Goal: Transaction & Acquisition: Purchase product/service

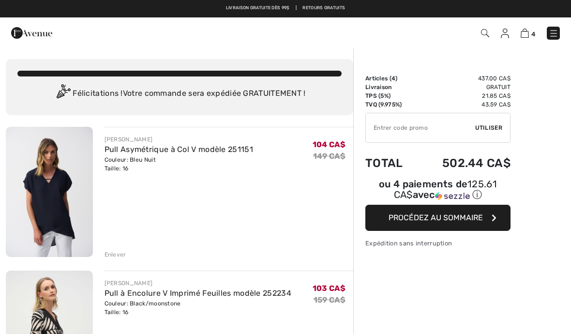
click at [558, 29] on img at bounding box center [554, 34] width 10 height 10
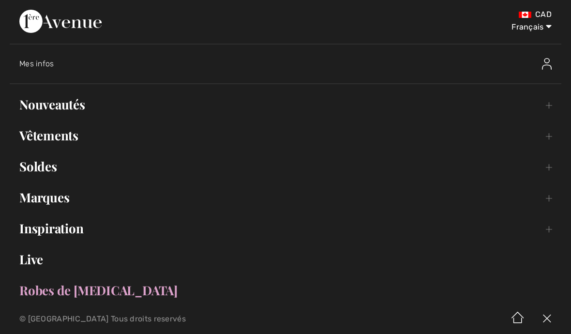
click at [54, 172] on link "Soldes Toggle submenu" at bounding box center [286, 166] width 552 height 21
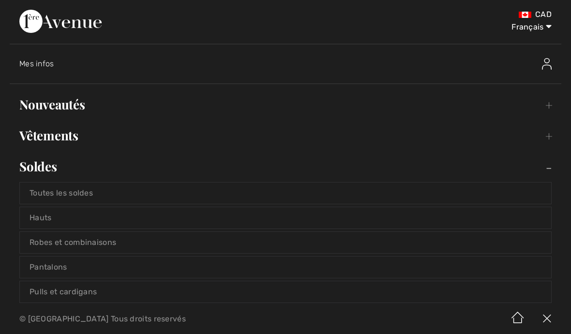
click at [67, 213] on link "Hauts" at bounding box center [286, 217] width 532 height 21
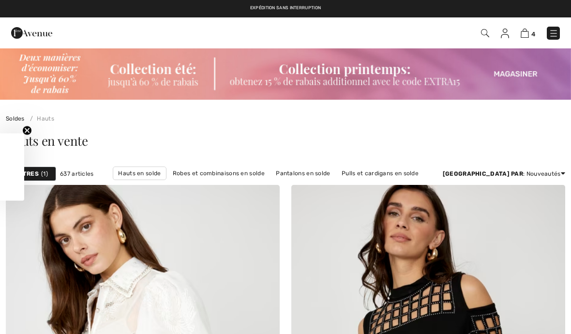
checkbox input "true"
click at [33, 181] on div "Filtres 1" at bounding box center [31, 174] width 50 height 15
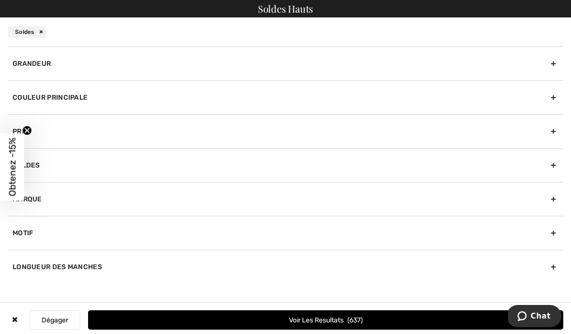
click at [551, 64] on div "Grandeur" at bounding box center [286, 63] width 556 height 34
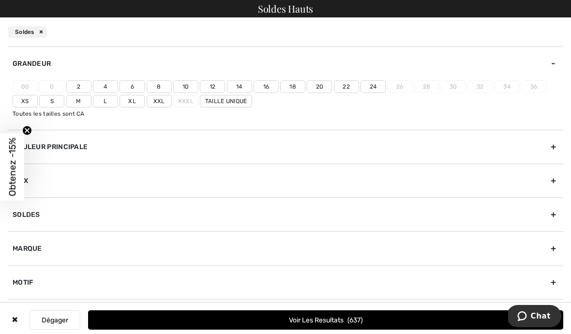
click at [267, 89] on label "16" at bounding box center [266, 86] width 25 height 13
click at [0, 0] on input"] "16" at bounding box center [0, 0] width 0 height 0
click at [291, 85] on label "18" at bounding box center [292, 86] width 25 height 13
click at [0, 0] on input"] "18" at bounding box center [0, 0] width 0 height 0
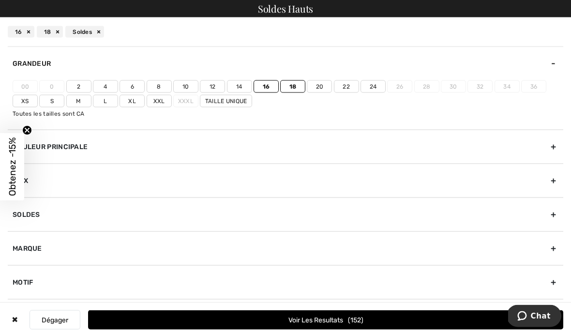
scroll to position [35, 0]
click at [554, 153] on div "Couleur Principale" at bounding box center [286, 147] width 556 height 34
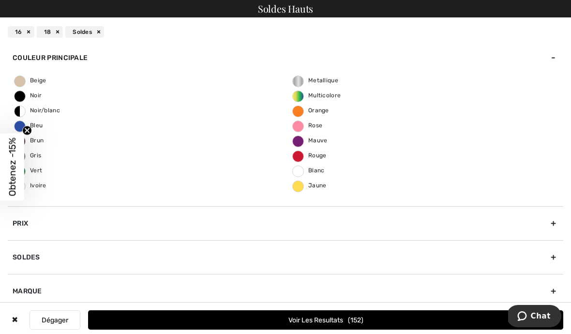
scroll to position [39, 0]
click at [299, 174] on label "Blanc" at bounding box center [298, 172] width 12 height 12
click at [0, 0] on input "Blanc" at bounding box center [0, 0] width 0 height 0
click at [396, 330] on button "Voir les resultats 2" at bounding box center [325, 319] width 475 height 19
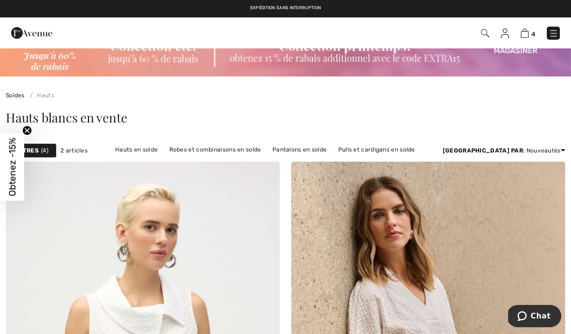
scroll to position [9, 0]
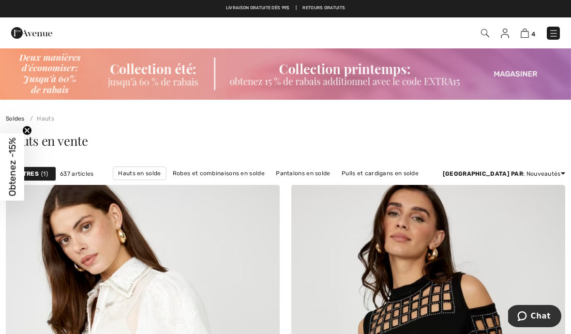
click at [556, 32] on img at bounding box center [554, 34] width 10 height 10
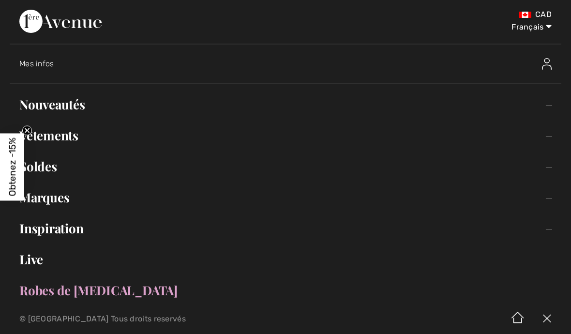
click at [69, 140] on link "Vêtements Toggle submenu" at bounding box center [286, 135] width 552 height 21
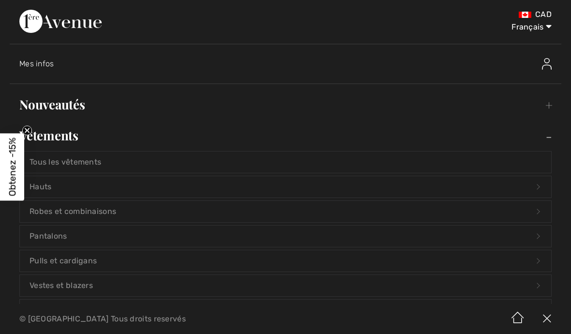
click at [61, 187] on link "Hauts Open submenu" at bounding box center [286, 186] width 532 height 21
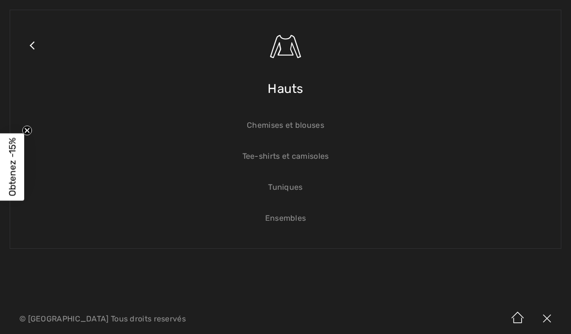
click at [326, 156] on link "Tee-shirts et camisoles" at bounding box center [286, 156] width 532 height 21
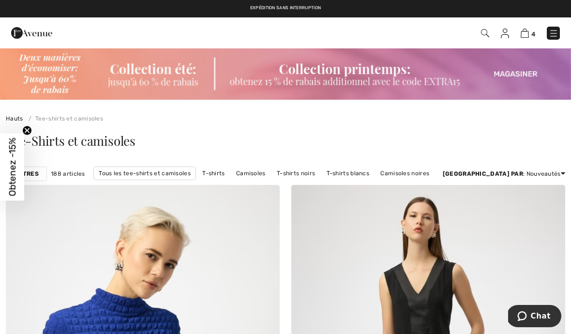
click at [36, 171] on strong "Filtres" at bounding box center [26, 173] width 25 height 9
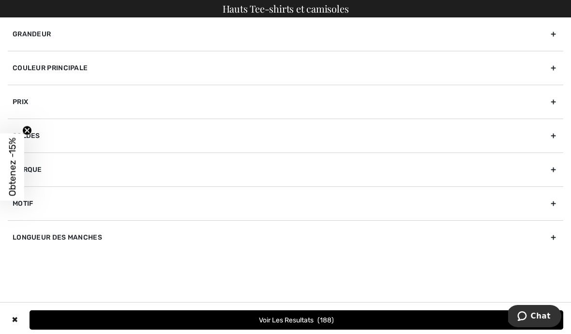
click at [552, 35] on div "Grandeur" at bounding box center [286, 33] width 556 height 33
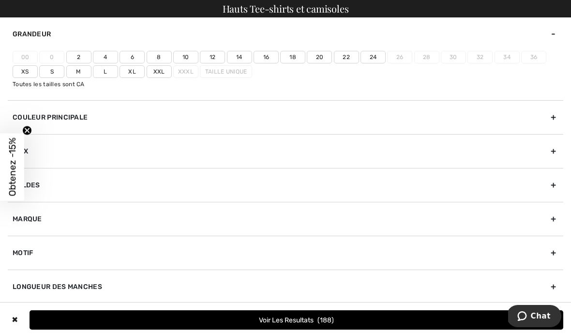
click at [266, 60] on label "16" at bounding box center [266, 57] width 25 height 13
click at [0, 0] on input"] "16" at bounding box center [0, 0] width 0 height 0
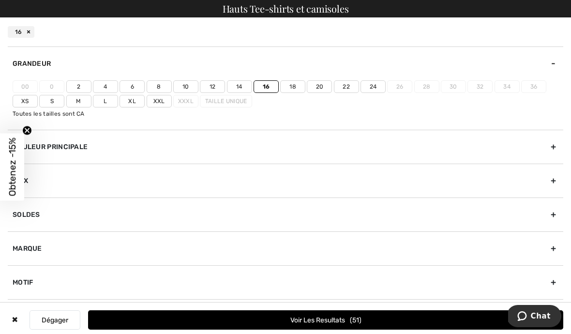
click at [296, 84] on label "18" at bounding box center [292, 86] width 25 height 13
click at [0, 0] on input"] "18" at bounding box center [0, 0] width 0 height 0
click at [554, 146] on div "Couleur Principale" at bounding box center [286, 147] width 556 height 34
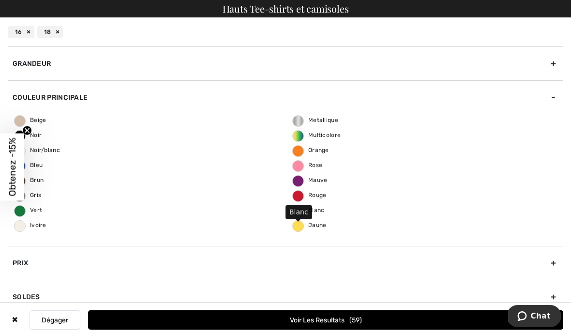
click at [302, 211] on span "Blanc" at bounding box center [309, 210] width 32 height 7
click at [0, 0] on input "Blanc" at bounding box center [0, 0] width 0 height 0
click at [378, 319] on button "Voir les resultats 2" at bounding box center [325, 319] width 475 height 19
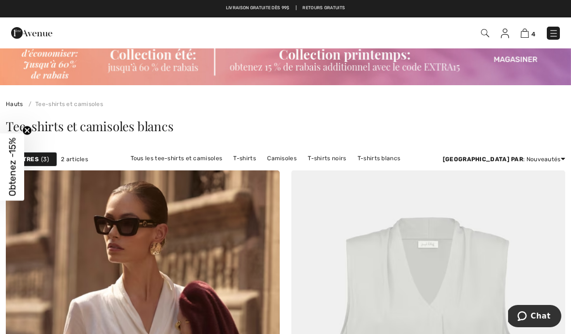
scroll to position [14, 0]
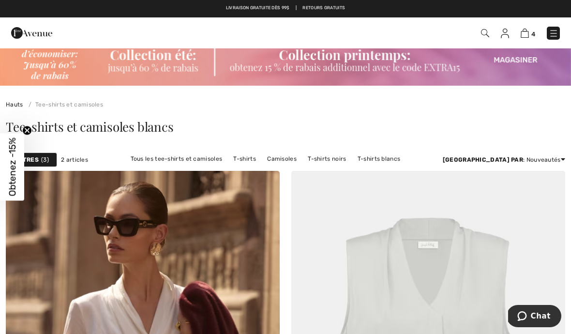
click at [270, 161] on link "Camisoles" at bounding box center [281, 159] width 39 height 13
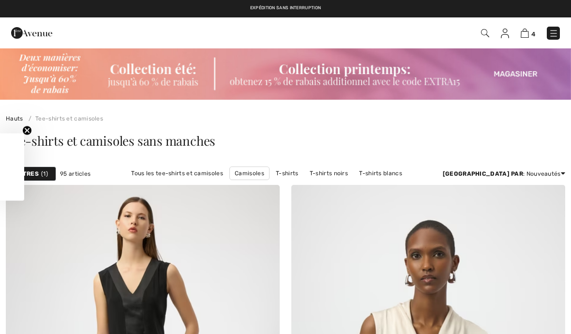
checkbox input "true"
click at [43, 177] on span "1" at bounding box center [44, 173] width 7 height 9
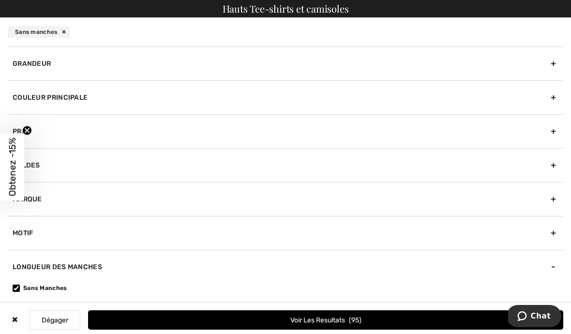
click at [555, 63] on div "Grandeur" at bounding box center [286, 63] width 556 height 34
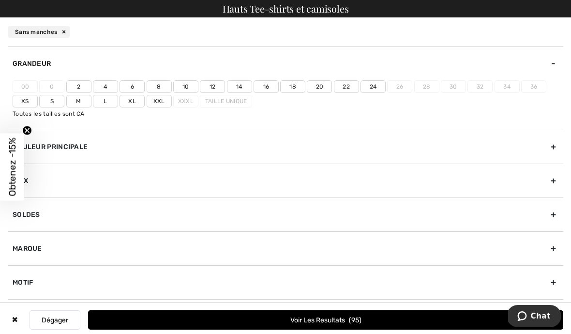
click at [260, 92] on label "16" at bounding box center [266, 86] width 25 height 13
click at [0, 0] on input"] "16" at bounding box center [0, 0] width 0 height 0
click at [289, 92] on label "18" at bounding box center [292, 86] width 25 height 13
click at [0, 0] on input"] "18" at bounding box center [0, 0] width 0 height 0
click at [551, 143] on div "Couleur Principale" at bounding box center [286, 147] width 556 height 34
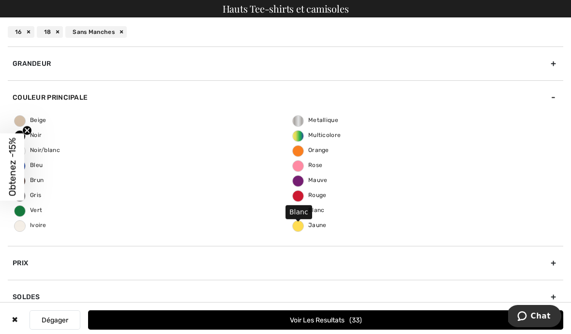
click at [297, 212] on span "Blanc" at bounding box center [309, 210] width 32 height 7
click at [0, 0] on input "Blanc" at bounding box center [0, 0] width 0 height 0
click at [376, 326] on button "Voir les resultats 1" at bounding box center [325, 319] width 475 height 19
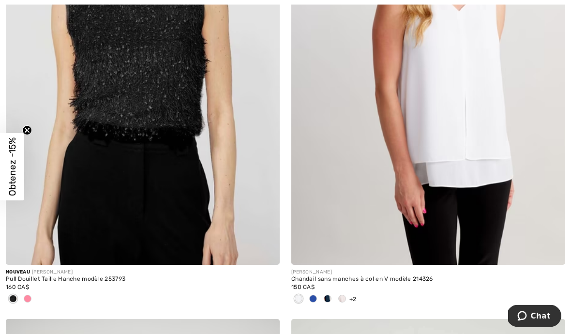
scroll to position [796, 0]
click at [462, 121] on img at bounding box center [428, 59] width 274 height 411
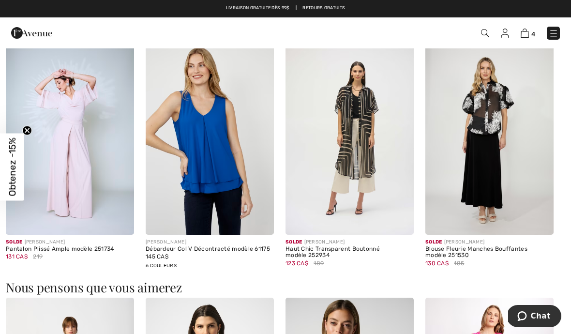
scroll to position [870, 0]
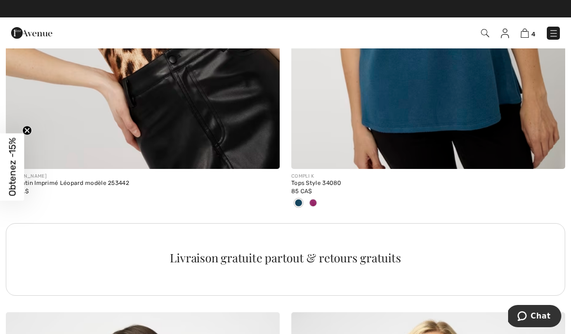
scroll to position [2733, 0]
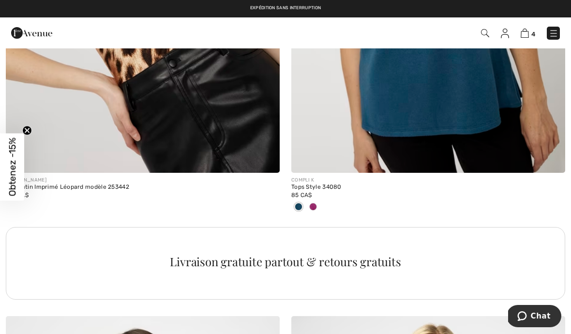
click at [553, 34] on img at bounding box center [554, 34] width 10 height 10
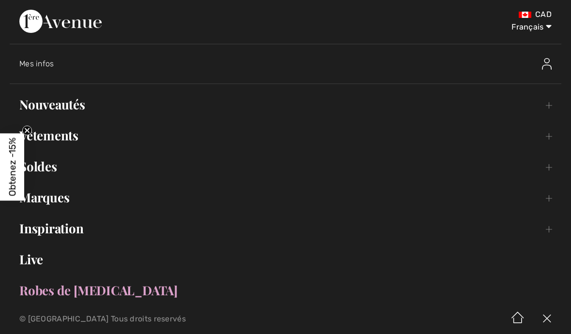
click at [52, 166] on link "Soldes Toggle submenu" at bounding box center [286, 166] width 552 height 21
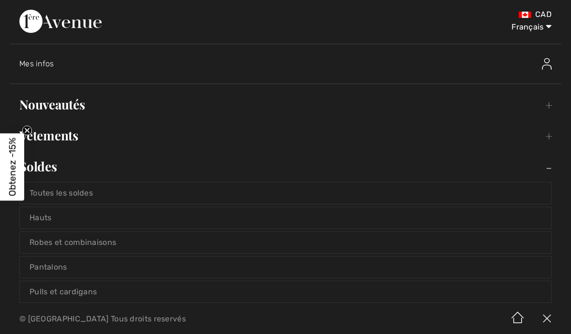
click at [57, 217] on link "Hauts" at bounding box center [286, 217] width 532 height 21
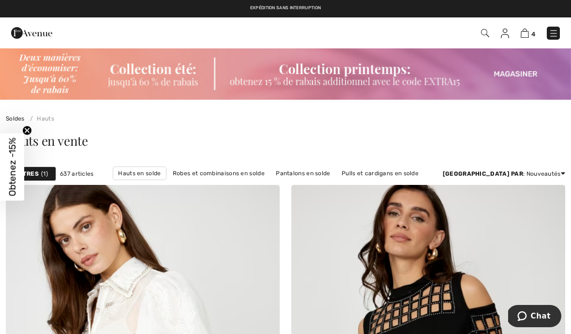
click at [42, 177] on span "1" at bounding box center [44, 173] width 7 height 9
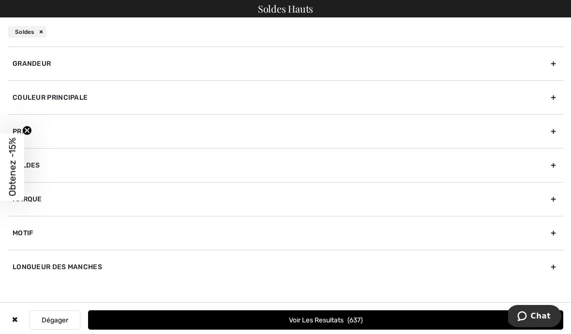
click at [550, 65] on div "Grandeur" at bounding box center [286, 63] width 556 height 34
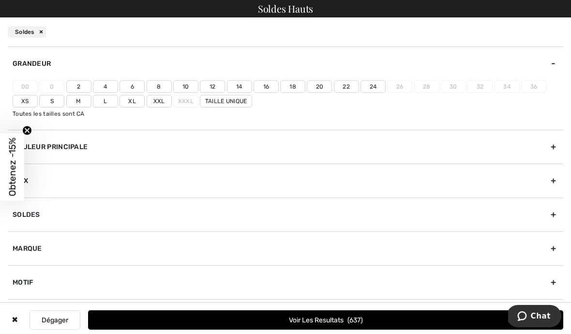
click at [272, 88] on label "16" at bounding box center [266, 86] width 25 height 13
click at [0, 0] on input"] "16" at bounding box center [0, 0] width 0 height 0
click at [298, 86] on label "18" at bounding box center [292, 86] width 25 height 13
click at [0, 0] on input"] "18" at bounding box center [0, 0] width 0 height 0
click at [557, 144] on div "Couleur Principale" at bounding box center [286, 147] width 556 height 34
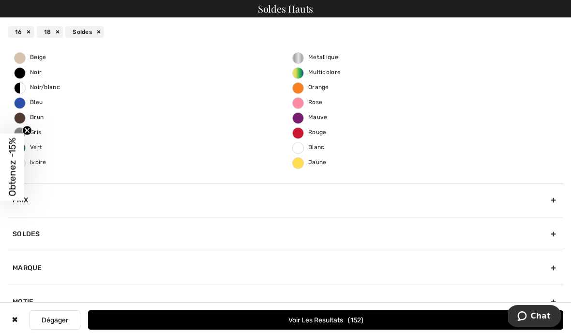
scroll to position [62, 0]
click at [26, 102] on span "Bleu" at bounding box center [29, 102] width 28 height 7
click at [0, 0] on input "Bleu" at bounding box center [0, 0] width 0 height 0
click at [303, 145] on span "Blanc" at bounding box center [309, 147] width 32 height 7
click at [0, 0] on input "Blanc" at bounding box center [0, 0] width 0 height 0
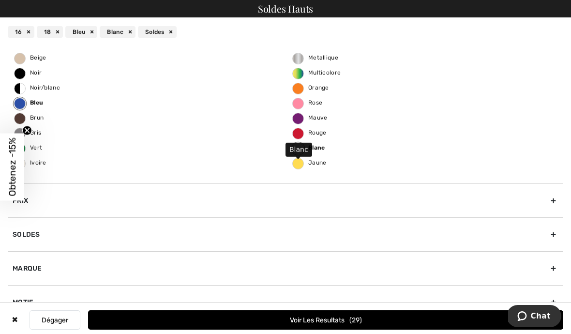
click at [378, 317] on button "Voir les resultats 29" at bounding box center [325, 319] width 475 height 19
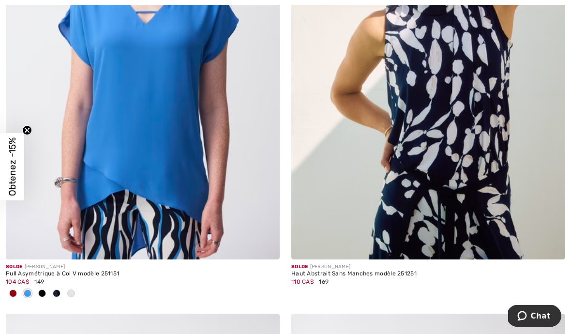
scroll to position [3666, 0]
click at [125, 272] on div "Pull Asymétrique à Col V modèle 251151" at bounding box center [143, 274] width 274 height 7
click at [111, 274] on div "Pull Asymétrique à Col V modèle 251151" at bounding box center [143, 274] width 274 height 7
click at [91, 266] on div "Solde JOSEPH RIBKOFF" at bounding box center [143, 266] width 274 height 7
click at [174, 184] on img at bounding box center [143, 53] width 274 height 411
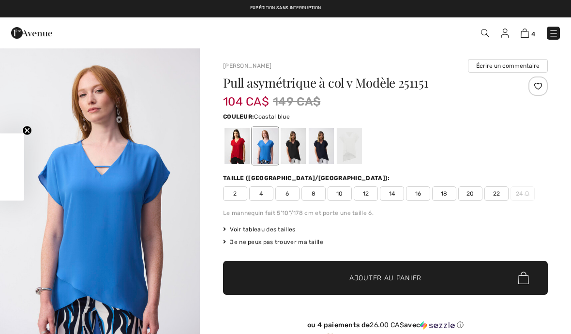
checkbox input "true"
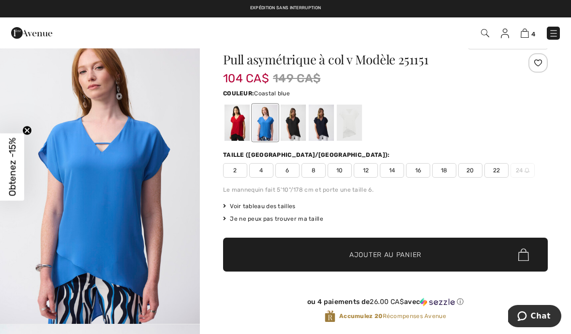
scroll to position [24, 0]
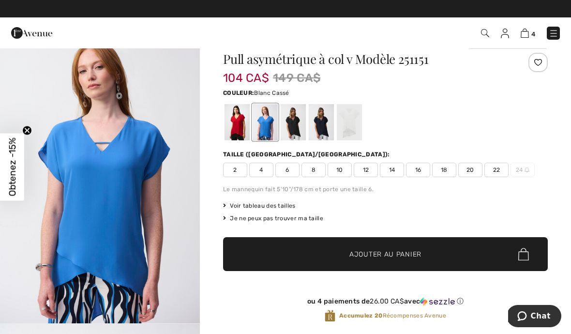
click at [346, 129] on div at bounding box center [349, 122] width 25 height 36
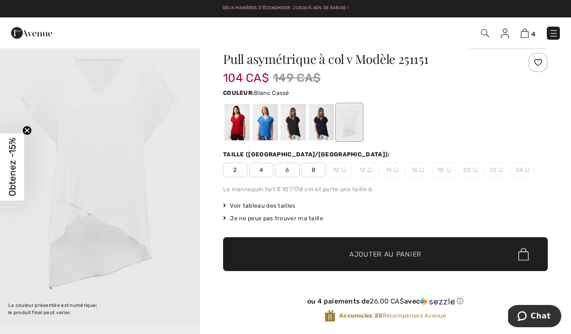
click at [268, 125] on div at bounding box center [265, 122] width 25 height 36
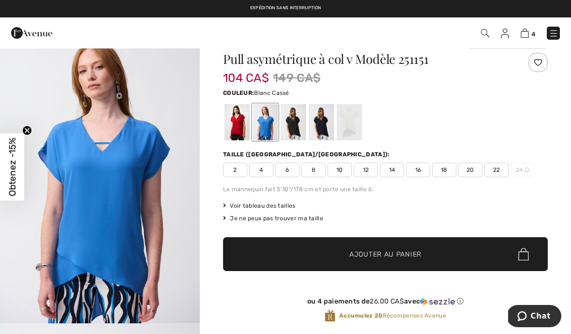
click at [354, 120] on div at bounding box center [349, 122] width 25 height 36
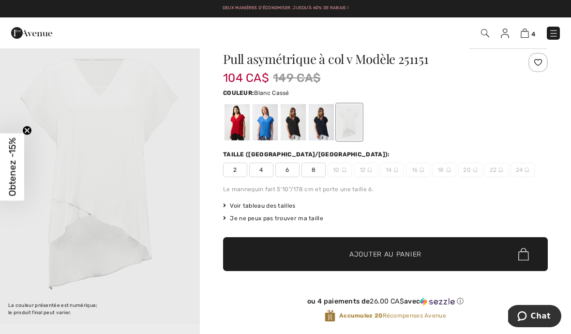
click at [444, 170] on span "18" at bounding box center [444, 170] width 24 height 15
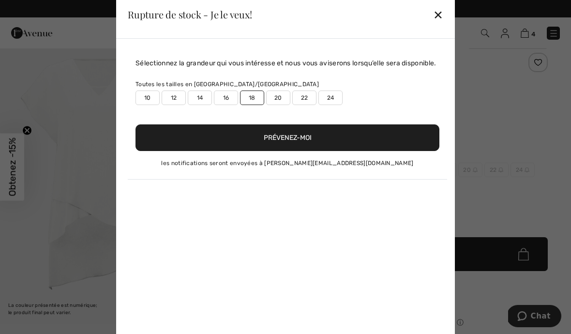
click at [442, 20] on div "✕" at bounding box center [438, 14] width 10 height 20
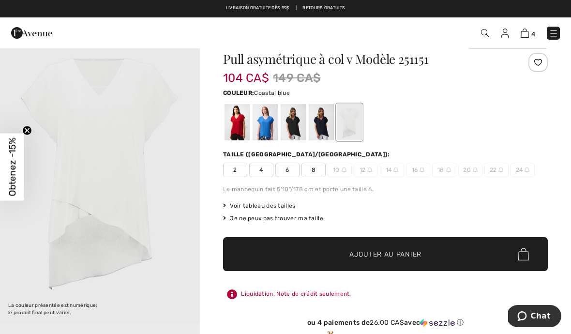
click at [268, 127] on div at bounding box center [265, 122] width 25 height 36
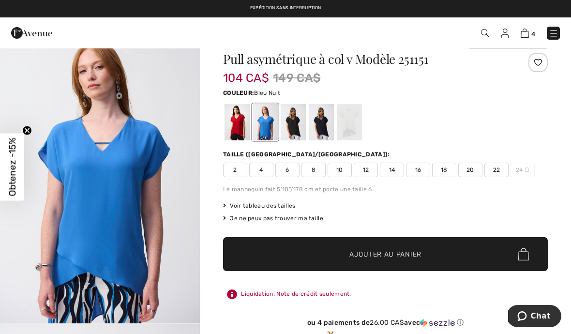
click at [321, 114] on div at bounding box center [321, 122] width 25 height 36
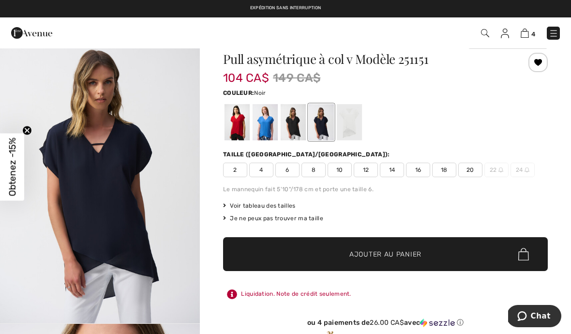
click at [299, 122] on div at bounding box center [293, 122] width 25 height 36
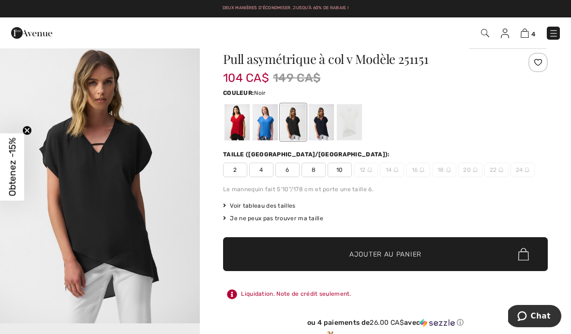
click at [431, 88] on div "Couleur: Noir" at bounding box center [385, 93] width 325 height 12
click at [528, 34] on img at bounding box center [525, 33] width 8 height 9
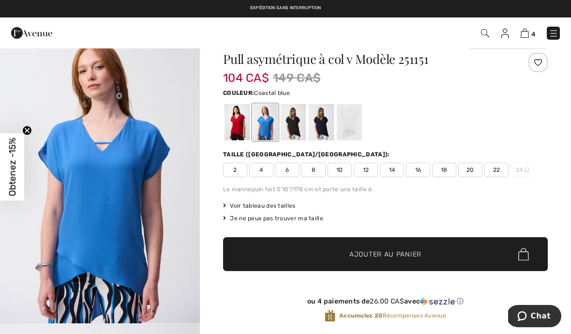
click at [299, 123] on div at bounding box center [293, 122] width 25 height 36
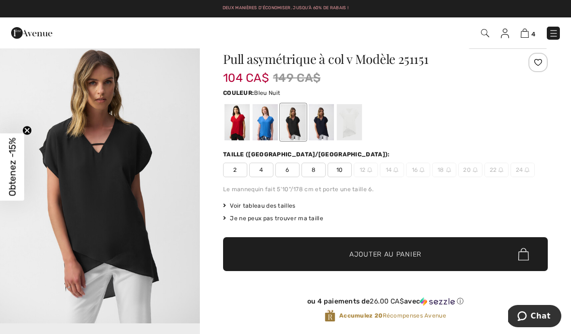
click at [324, 124] on div at bounding box center [321, 122] width 25 height 36
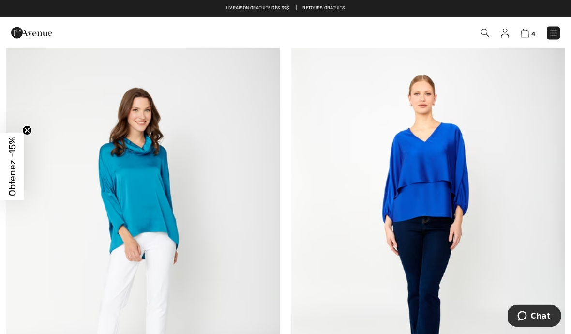
scroll to position [5332, 0]
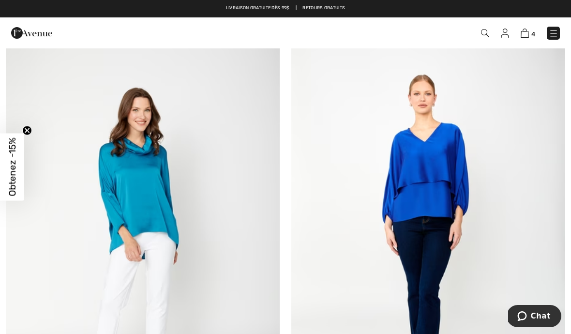
click at [553, 34] on img at bounding box center [554, 34] width 10 height 10
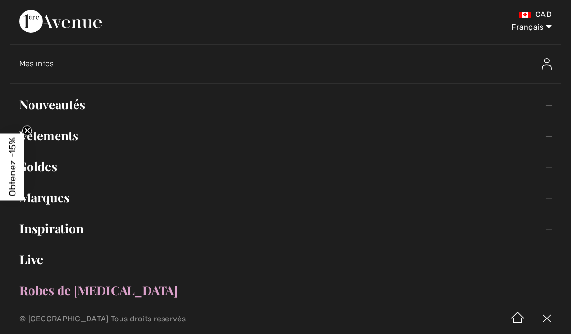
click at [51, 165] on link "Soldes Toggle submenu" at bounding box center [286, 166] width 552 height 21
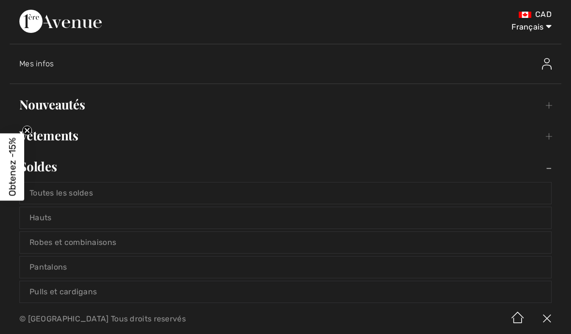
click at [58, 219] on link "Hauts" at bounding box center [286, 217] width 532 height 21
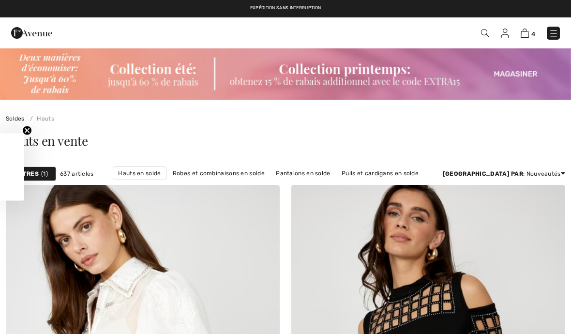
checkbox input "true"
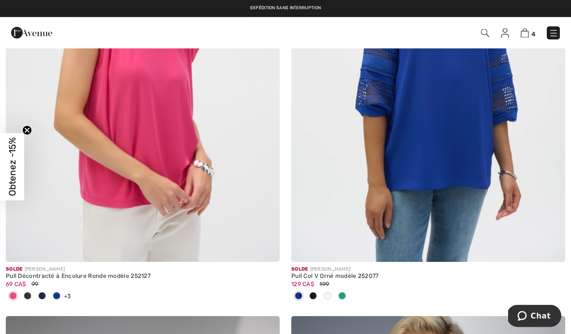
scroll to position [3600, 0]
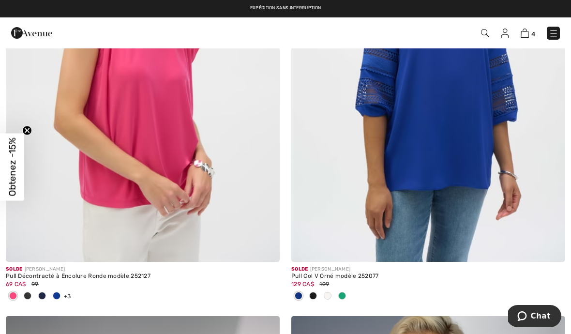
click at [103, 274] on div "Pull Décontracté à Encolure Ronde modèle 252127" at bounding box center [143, 276] width 274 height 7
click at [148, 180] on img at bounding box center [143, 56] width 274 height 411
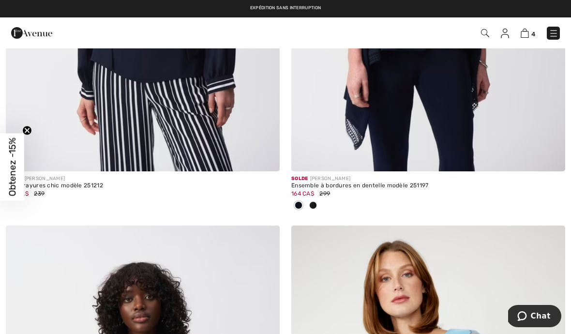
scroll to position [4109, 0]
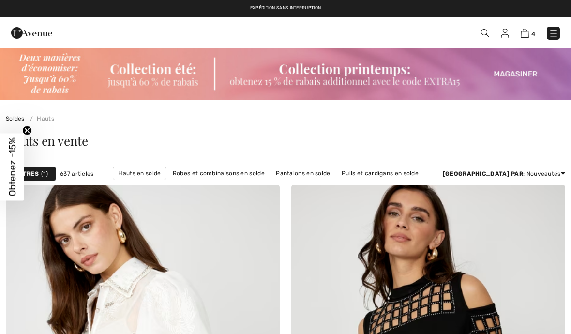
checkbox input "true"
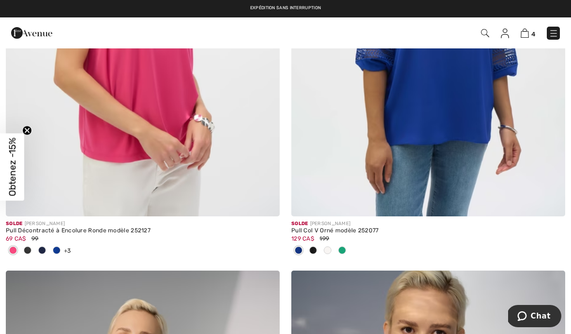
scroll to position [3625, 0]
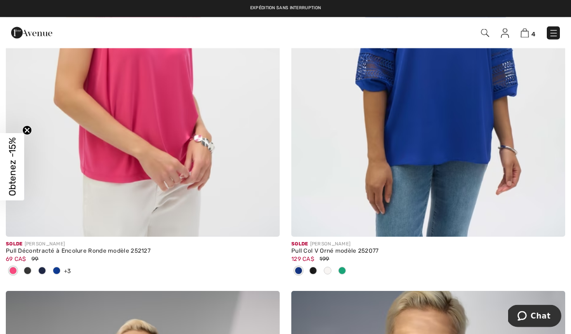
click at [332, 267] on div at bounding box center [328, 272] width 15 height 16
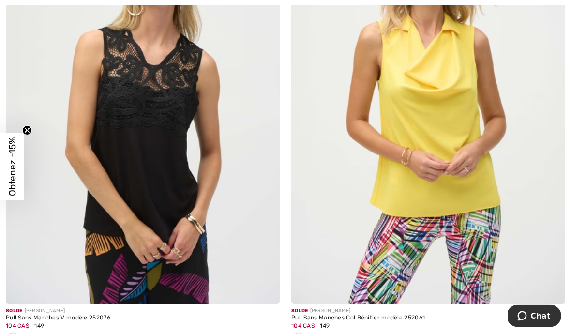
scroll to position [5983, 0]
click at [330, 334] on span at bounding box center [328, 338] width 8 height 8
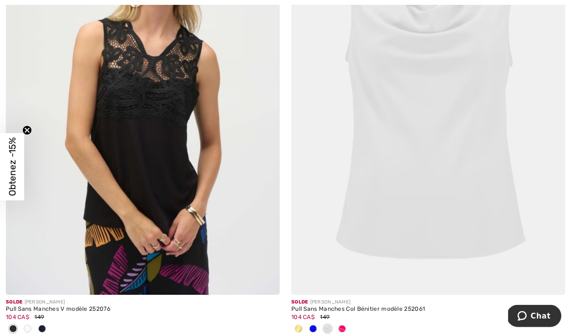
scroll to position [5992, 0]
click at [316, 328] on div at bounding box center [313, 329] width 15 height 16
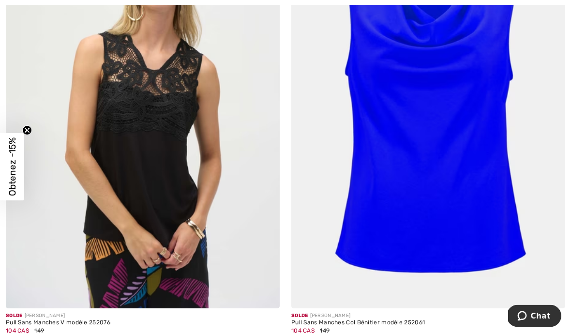
scroll to position [5980, 0]
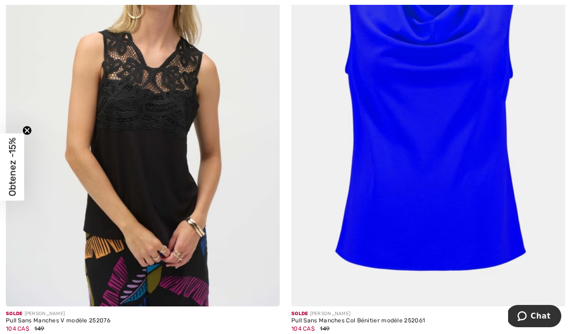
click at [299, 334] on span at bounding box center [299, 340] width 8 height 8
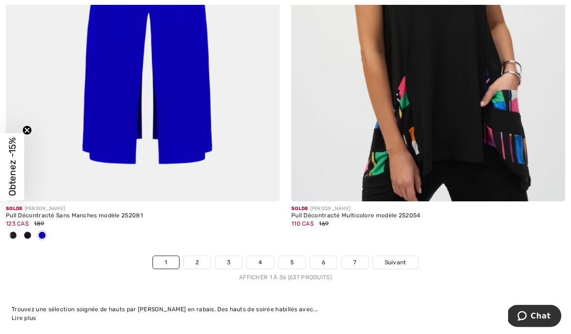
scroll to position [8411, 0]
click at [197, 260] on link "2" at bounding box center [197, 262] width 27 height 13
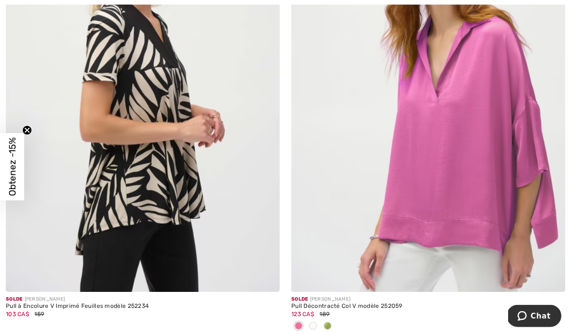
scroll to position [769, 0]
click at [318, 327] on div at bounding box center [313, 327] width 15 height 16
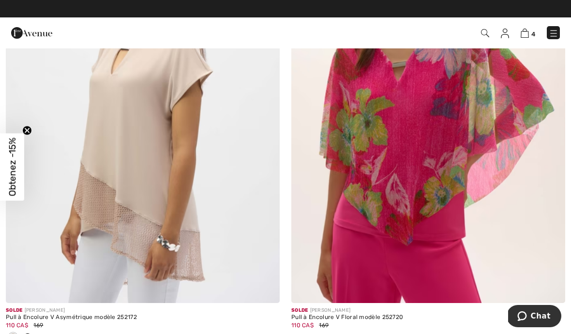
scroll to position [6898, 0]
click at [29, 334] on span at bounding box center [28, 338] width 8 height 8
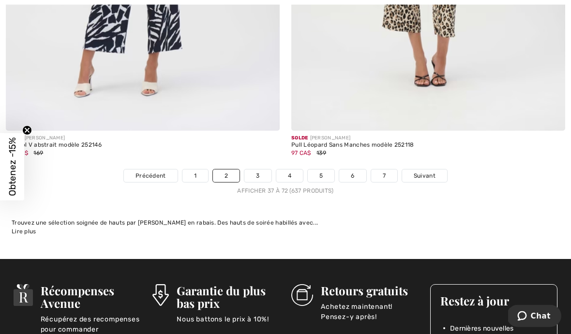
scroll to position [8450, 0]
click at [431, 171] on span "Suivant" at bounding box center [425, 175] width 22 height 9
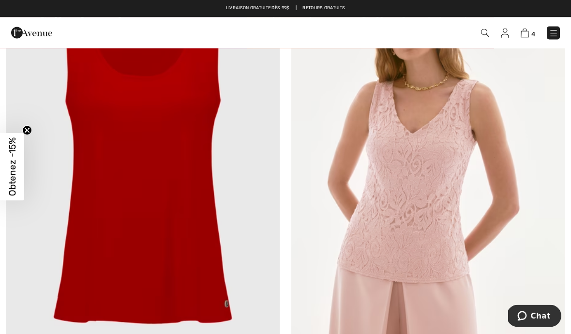
scroll to position [4416, 0]
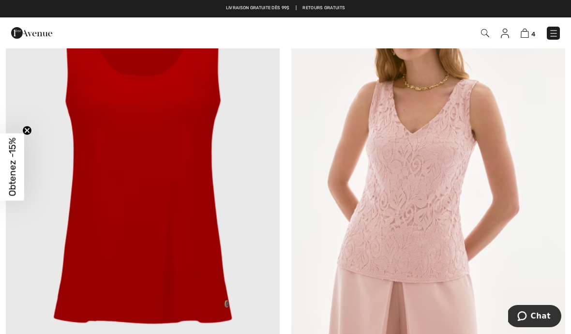
click at [176, 209] on img at bounding box center [143, 170] width 274 height 411
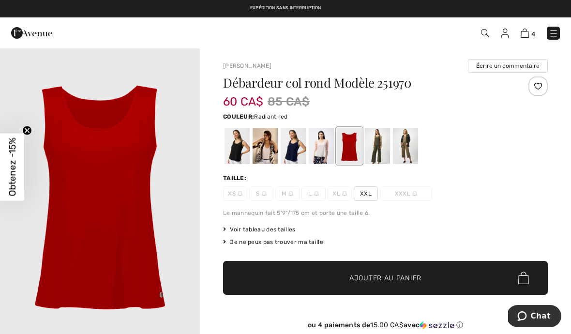
click at [322, 153] on div at bounding box center [321, 146] width 25 height 36
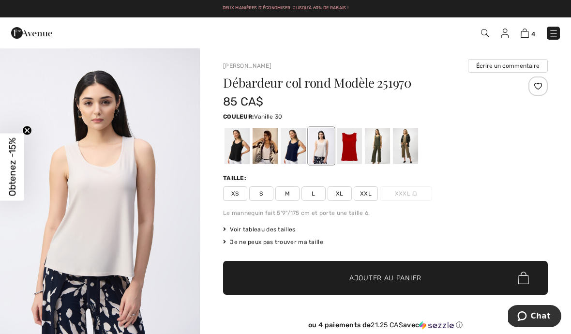
click at [267, 154] on div at bounding box center [265, 146] width 25 height 36
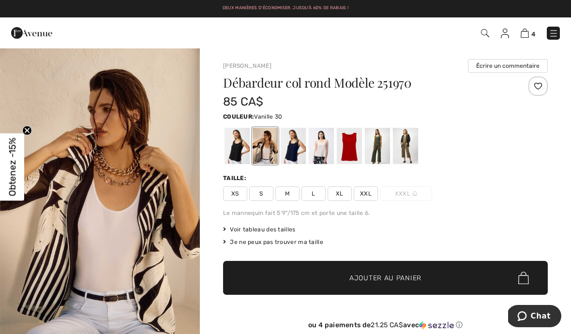
click at [319, 149] on div at bounding box center [321, 146] width 25 height 36
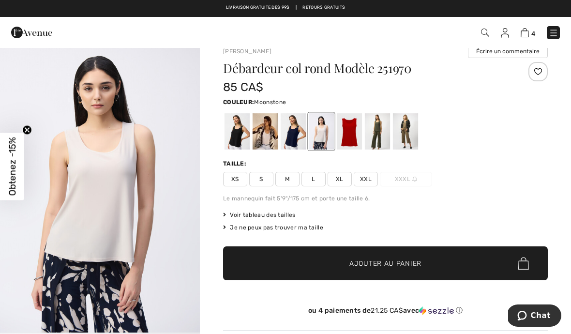
scroll to position [15, 0]
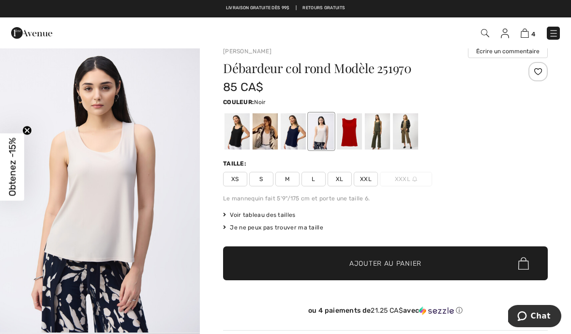
click at [242, 133] on div at bounding box center [237, 131] width 25 height 36
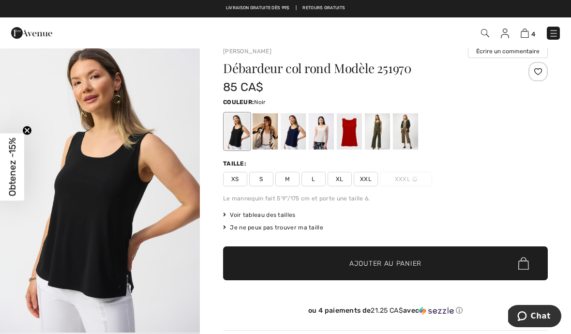
click at [266, 138] on div at bounding box center [265, 131] width 25 height 36
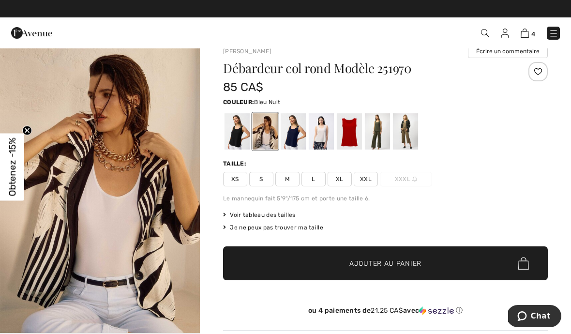
click at [295, 135] on div at bounding box center [293, 131] width 25 height 36
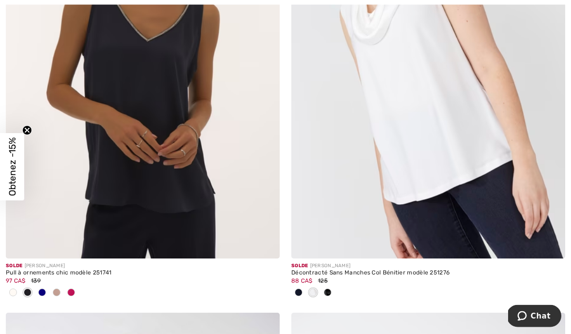
scroll to position [6510, 0]
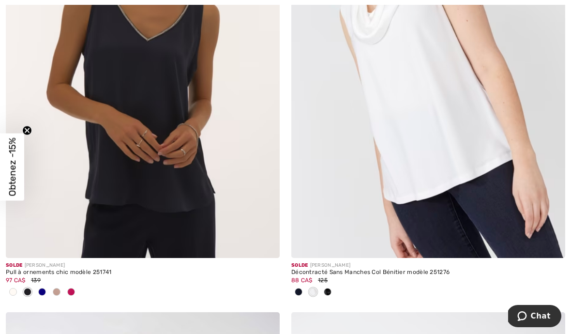
click at [366, 269] on div "Décontracté Sans Manches Col Bénitier modèle 251276" at bounding box center [428, 272] width 274 height 7
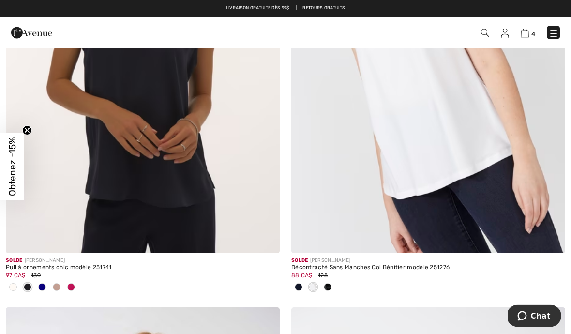
scroll to position [6514, 0]
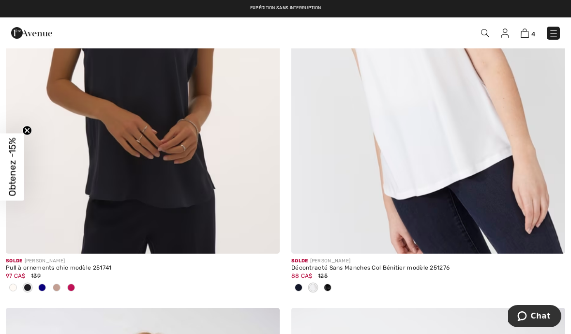
click at [371, 272] on div "88 CA$ 125" at bounding box center [428, 276] width 274 height 9
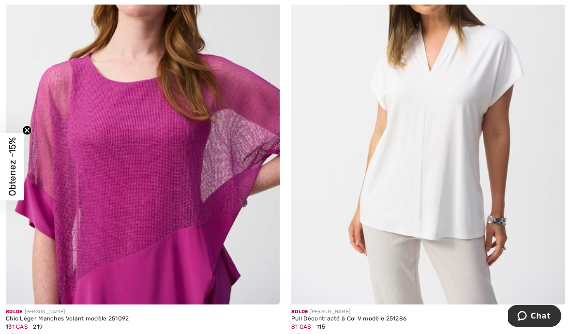
scroll to position [6929, 0]
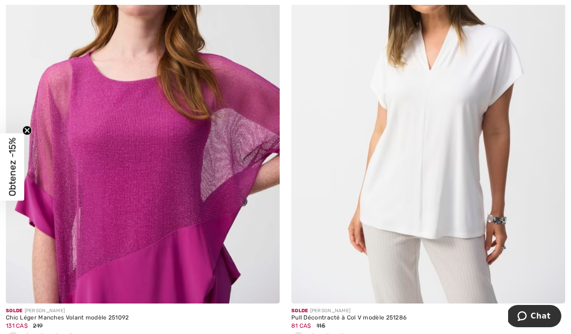
click at [438, 160] on img at bounding box center [428, 98] width 274 height 411
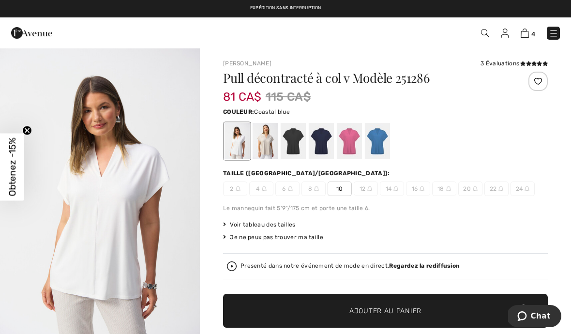
click at [377, 137] on div at bounding box center [377, 141] width 25 height 36
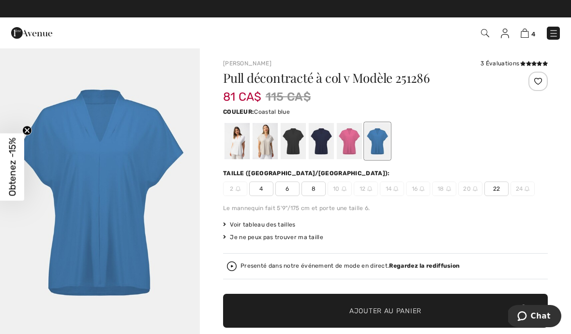
click at [325, 147] on div at bounding box center [321, 141] width 25 height 36
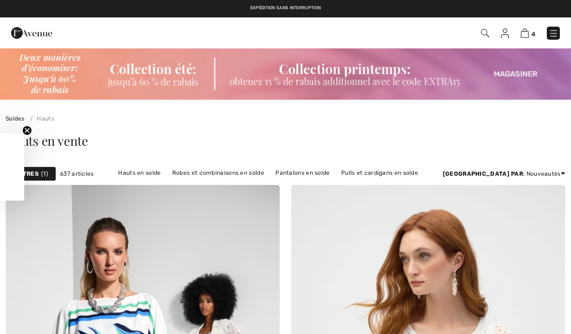
checkbox input "true"
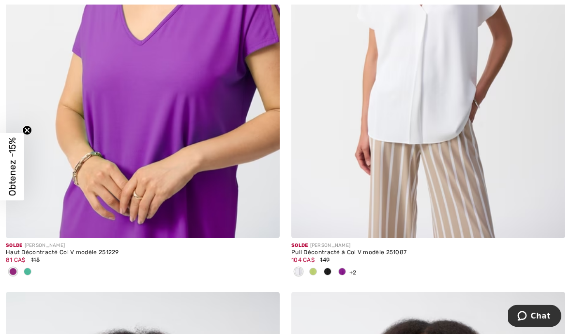
scroll to position [7460, 0]
click at [441, 127] on img at bounding box center [428, 32] width 274 height 411
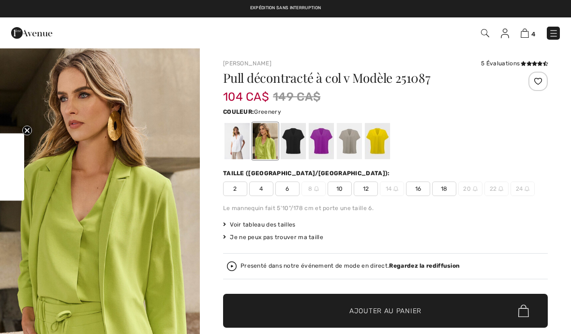
checkbox input "true"
click at [237, 138] on div at bounding box center [237, 141] width 25 height 36
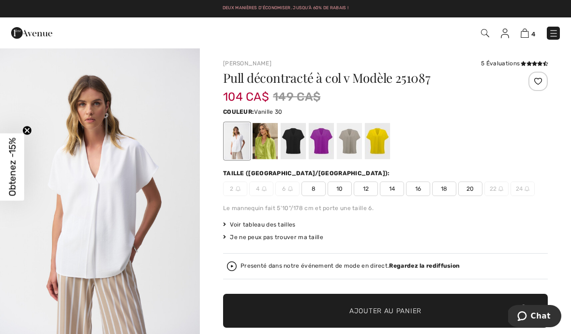
click at [424, 195] on span "16" at bounding box center [418, 189] width 24 height 15
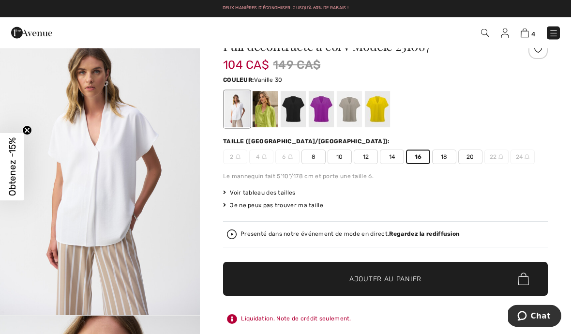
scroll to position [32, 0]
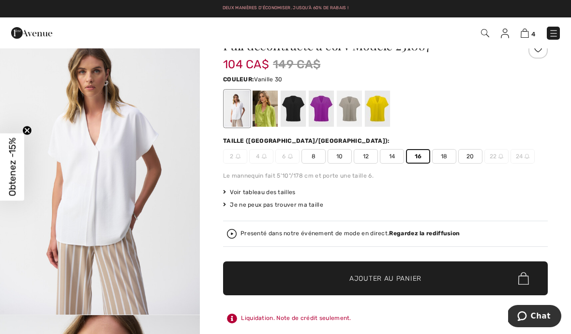
click at [416, 282] on span "Ajouter au panier" at bounding box center [386, 279] width 72 height 10
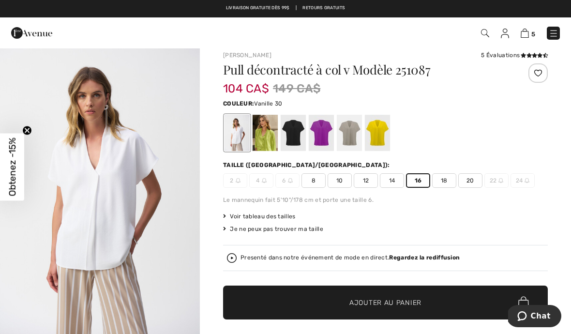
scroll to position [0, 0]
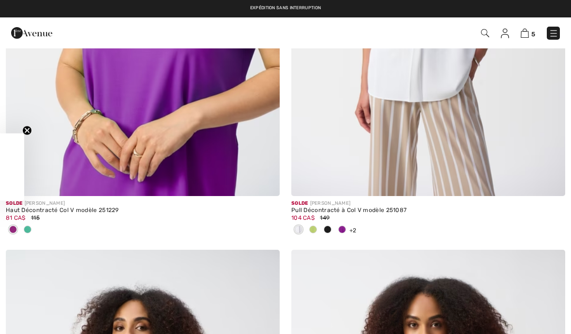
checkbox input "true"
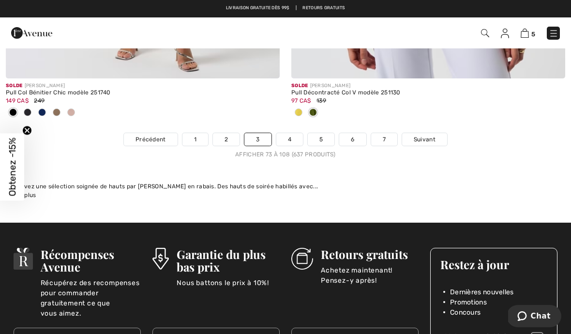
scroll to position [8548, 0]
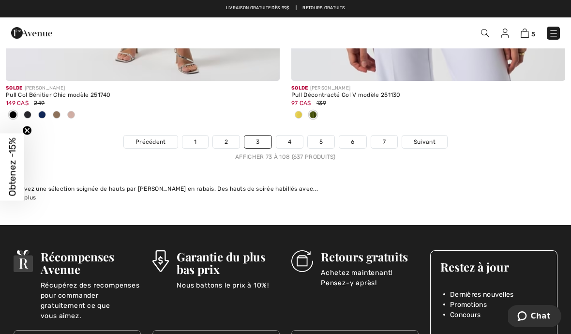
click at [292, 136] on link "4" at bounding box center [289, 142] width 27 height 13
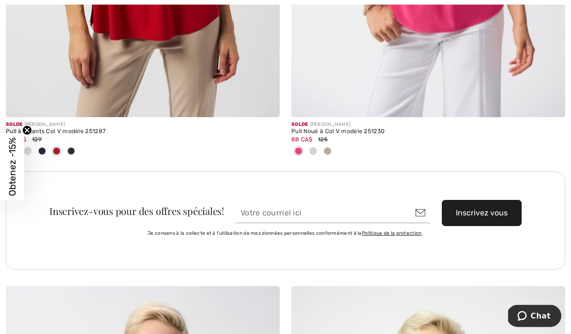
scroll to position [5557, 0]
click at [317, 150] on div at bounding box center [313, 152] width 15 height 16
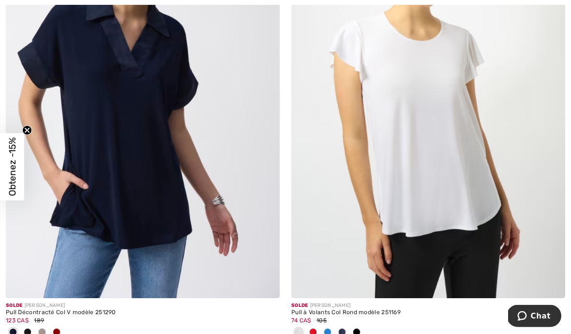
scroll to position [5956, 0]
click at [331, 328] on span at bounding box center [328, 332] width 8 height 8
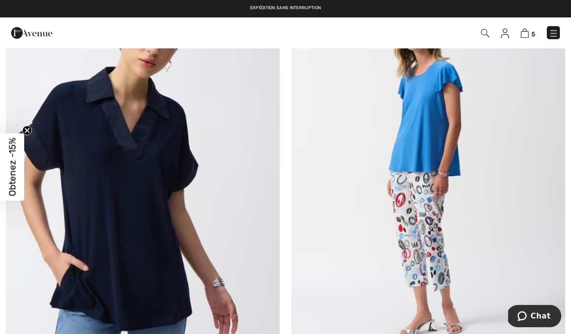
scroll to position [5874, 0]
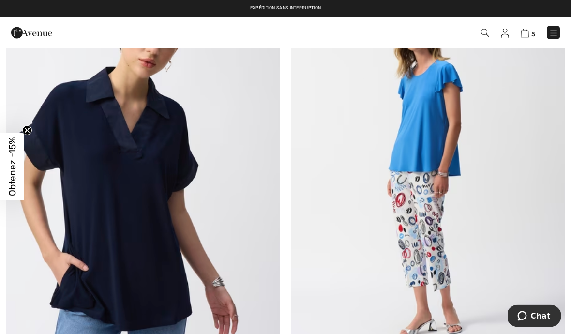
click at [441, 146] on img at bounding box center [428, 174] width 274 height 411
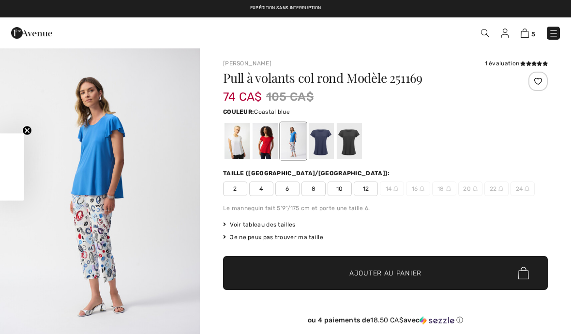
checkbox input "true"
click at [242, 156] on div at bounding box center [237, 141] width 25 height 36
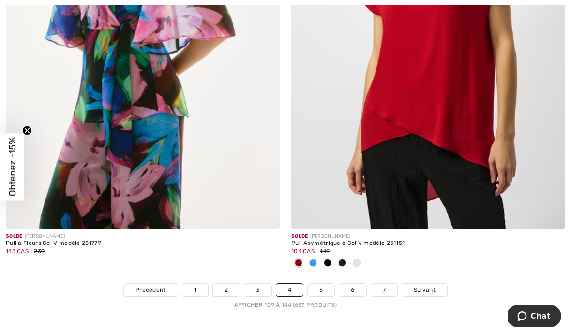
scroll to position [8336, 0]
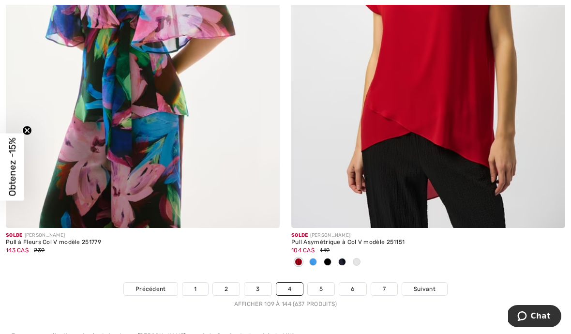
click at [323, 283] on link "5" at bounding box center [321, 289] width 27 height 13
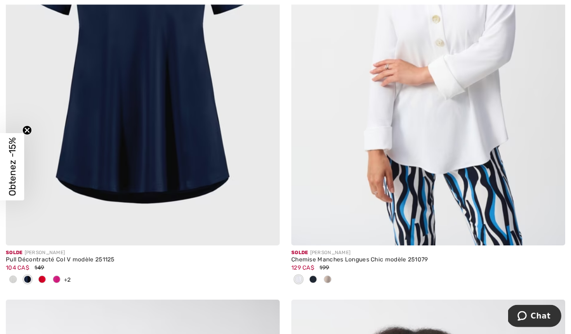
scroll to position [351, 0]
click at [162, 157] on img at bounding box center [143, 39] width 274 height 411
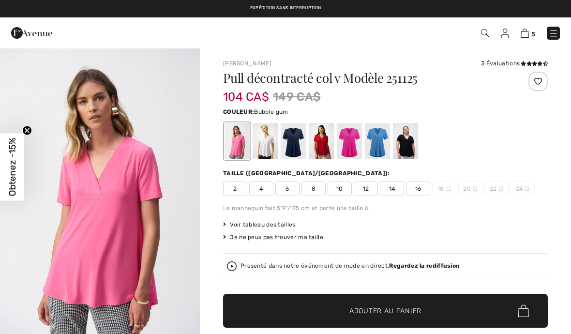
checkbox input "true"
click at [263, 142] on div at bounding box center [265, 141] width 25 height 36
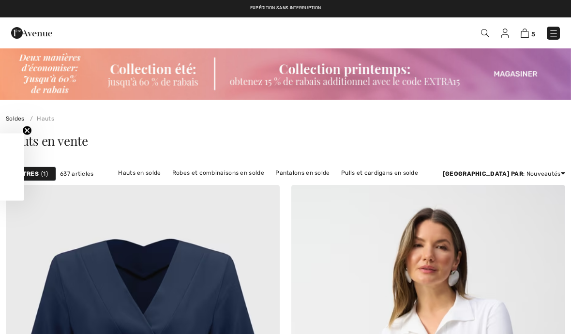
scroll to position [393, 0]
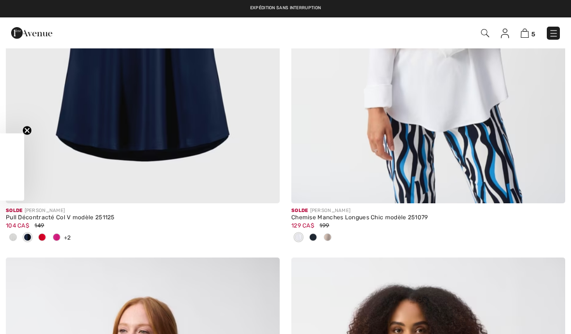
checkbox input "true"
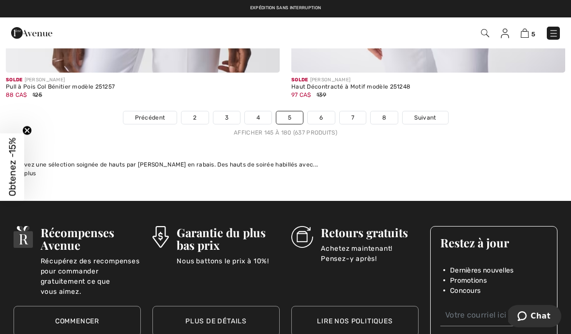
scroll to position [8538, 0]
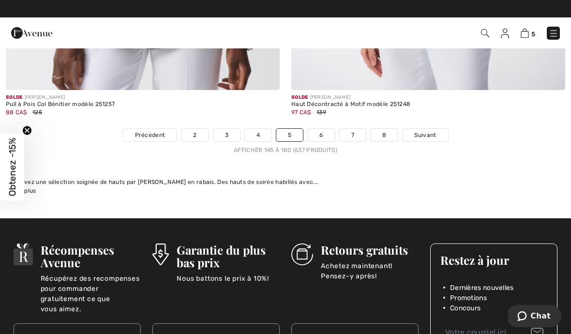
click at [323, 129] on link "6" at bounding box center [321, 135] width 27 height 13
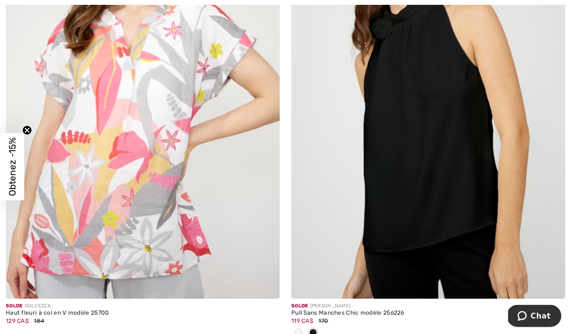
scroll to position [4926, 0]
